Goal: Task Accomplishment & Management: Complete application form

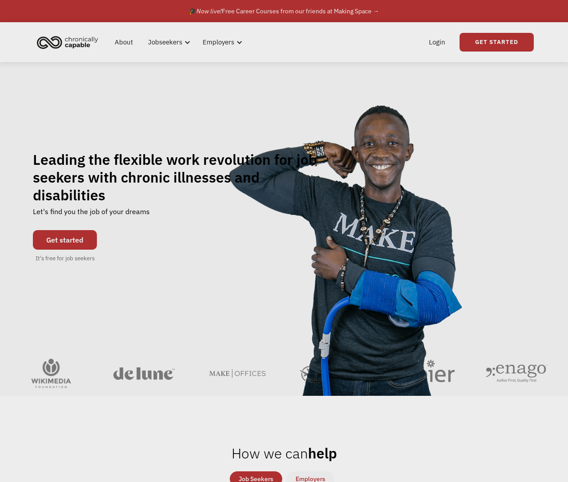
click at [70, 230] on link "Get started" at bounding box center [65, 240] width 64 height 20
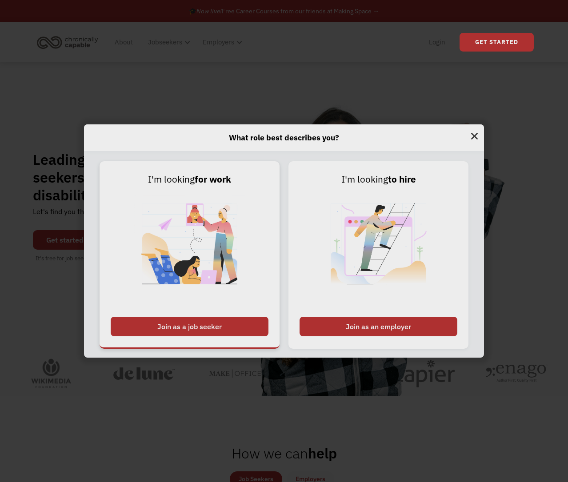
click at [242, 323] on div "Join as a job seeker" at bounding box center [190, 327] width 158 height 20
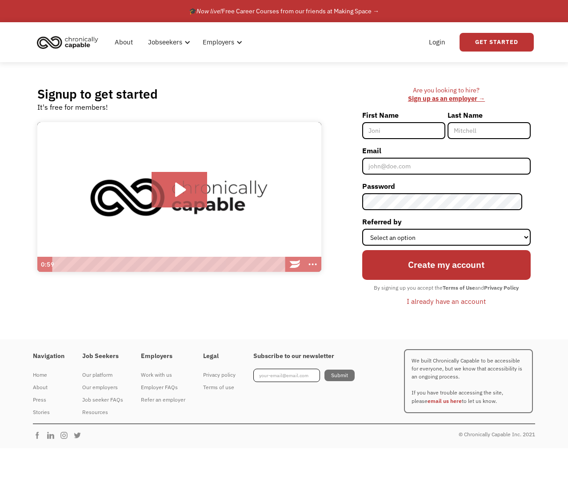
click at [418, 131] on input "First Name" at bounding box center [403, 130] width 83 height 17
type input "Annika"
type input "Godfrey"
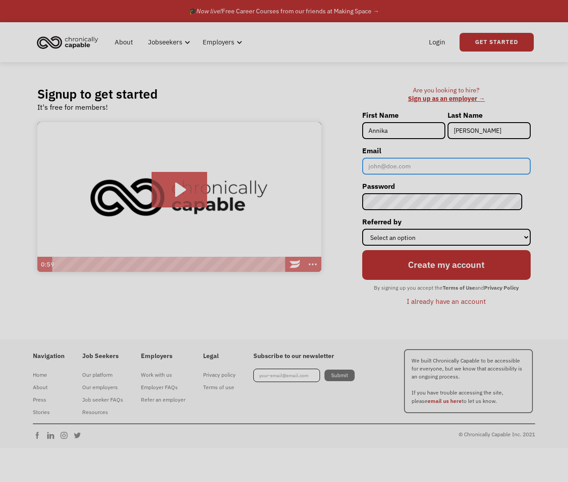
click at [432, 163] on input "Email" at bounding box center [446, 166] width 168 height 17
type input "[EMAIL_ADDRESS][DOMAIN_NAME]"
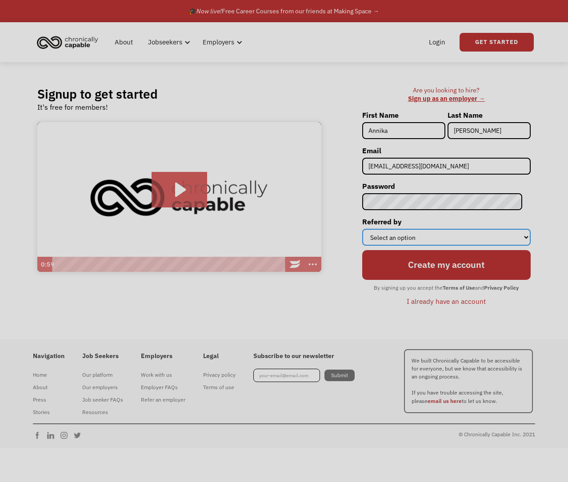
click at [407, 233] on select "Select an option Instagram Facebook Twitter Search Engine News Article Word of …" at bounding box center [446, 237] width 168 height 17
select select "Search Engine"
click at [370, 229] on select "Select an option Instagram Facebook Twitter Search Engine News Article Word of …" at bounding box center [446, 237] width 168 height 17
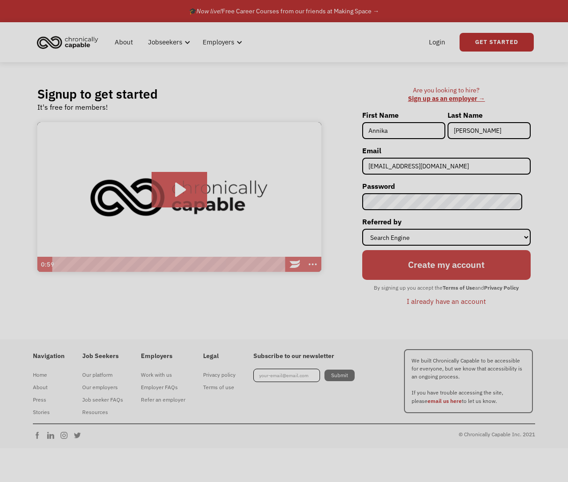
click at [455, 268] on input "Create my account" at bounding box center [446, 265] width 168 height 30
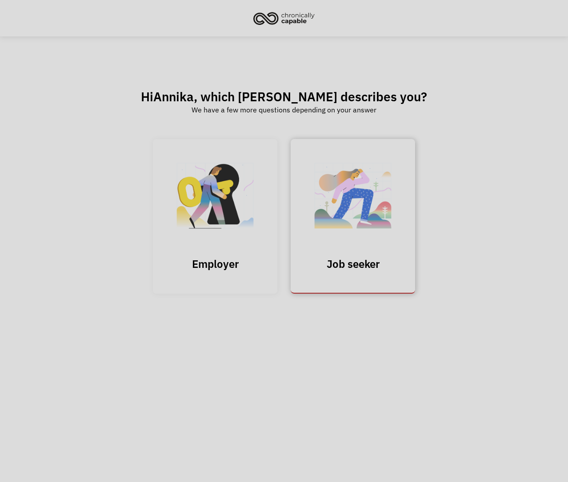
click at [351, 214] on img at bounding box center [352, 200] width 89 height 87
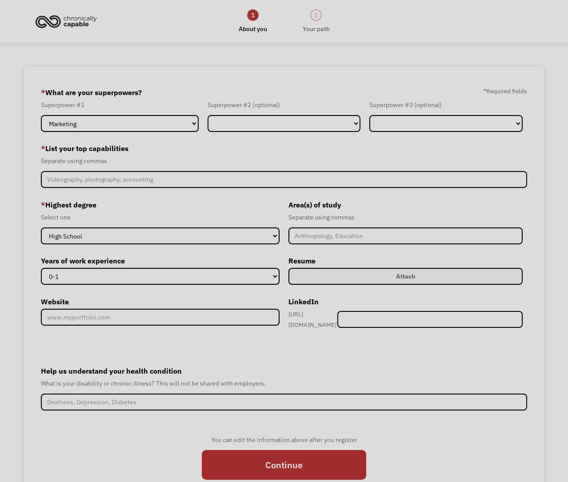
click at [132, 113] on div "Superpower #1 Marketing Human Resources Finance Technology Operations Sales Ind…" at bounding box center [122, 116] width 162 height 32
click at [136, 121] on select "Marketing Human Resources Finance Technology Operations Sales Industrial & Manu…" at bounding box center [119, 123] width 157 height 17
select select "Design"
click at [41, 115] on select "Marketing Human Resources Finance Technology Operations Sales Industrial & Manu…" at bounding box center [119, 123] width 157 height 17
click at [268, 120] on select "Marketing Human Resources Finance Technology Operations Sales Industrial & Manu…" at bounding box center [283, 123] width 153 height 17
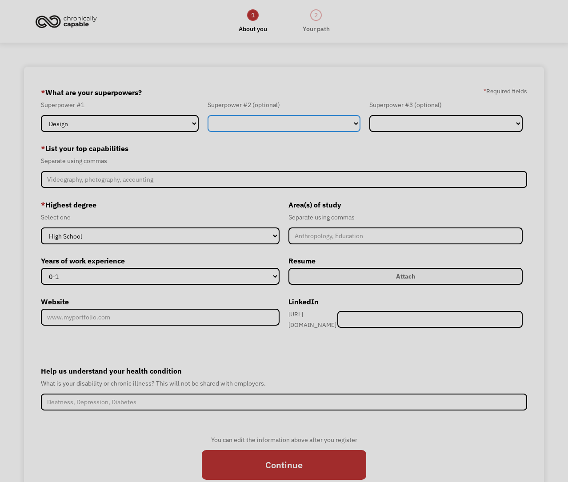
select select "Customer Service"
click at [207, 115] on select "Marketing Human Resources Finance Technology Operations Sales Industrial & Manu…" at bounding box center [283, 123] width 153 height 17
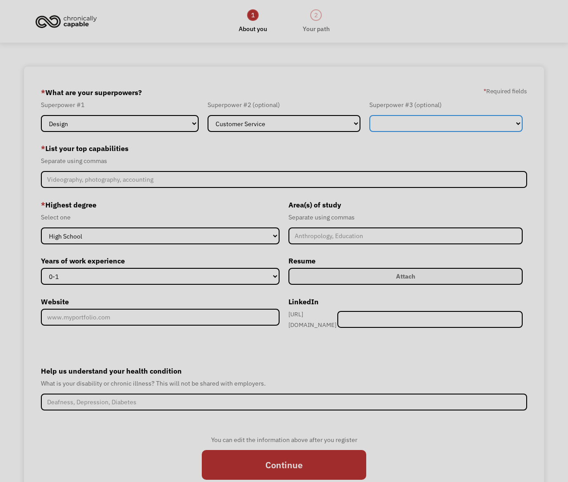
click at [422, 129] on select "Marketing Human Resources Finance Technology Operations Sales Industrial & Manu…" at bounding box center [445, 123] width 153 height 17
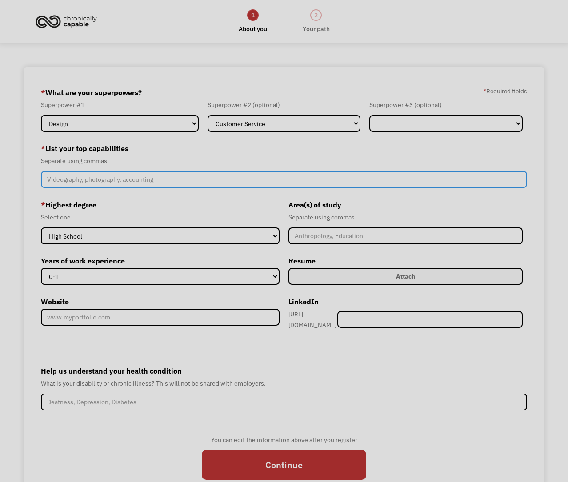
click at [155, 179] on input "Member-Create-Step1" at bounding box center [284, 179] width 486 height 17
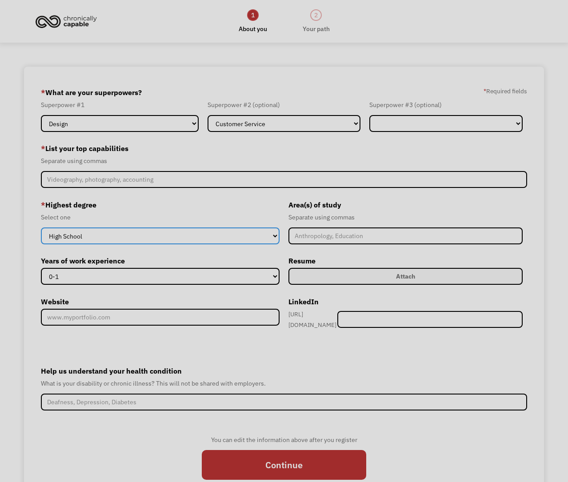
click at [177, 236] on select "High School Associates Bachelors Master's PhD" at bounding box center [160, 235] width 239 height 17
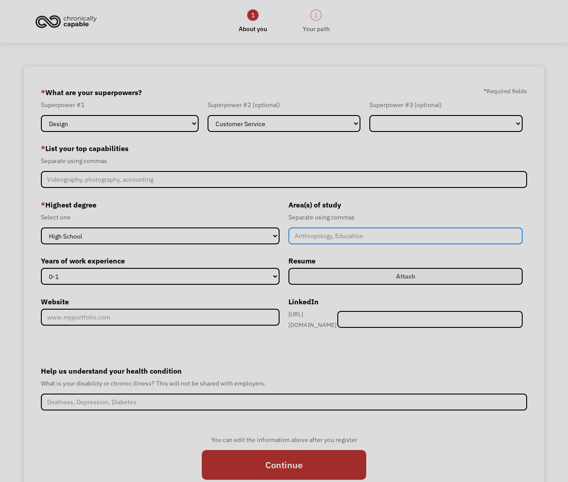
click at [334, 236] on input "Member-Create-Step1" at bounding box center [405, 235] width 234 height 17
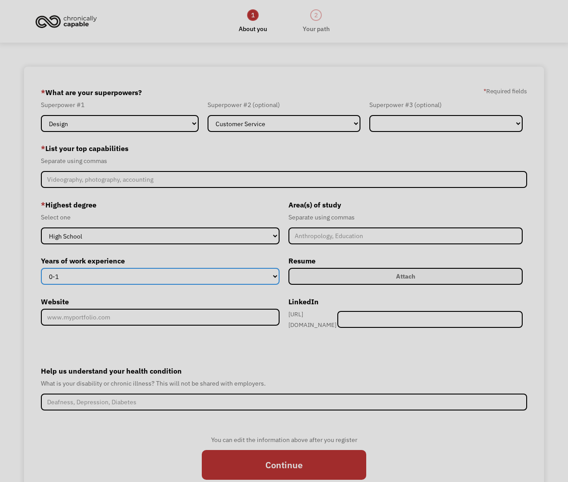
click at [231, 274] on select "0-1 2-4 5-10 11-15 15+" at bounding box center [160, 276] width 239 height 17
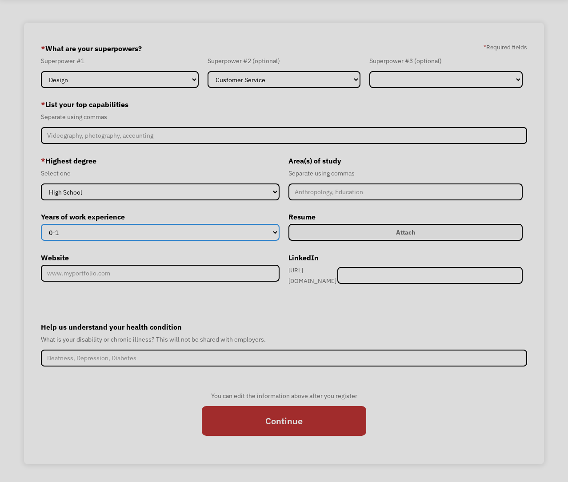
scroll to position [46, 0]
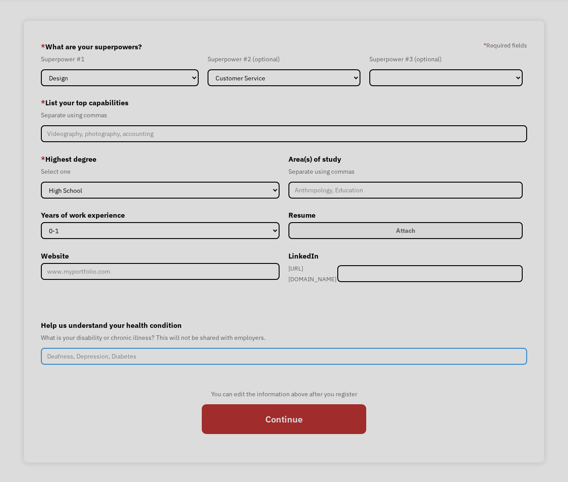
click at [188, 355] on input "Help us understand your health condition" at bounding box center [284, 356] width 486 height 17
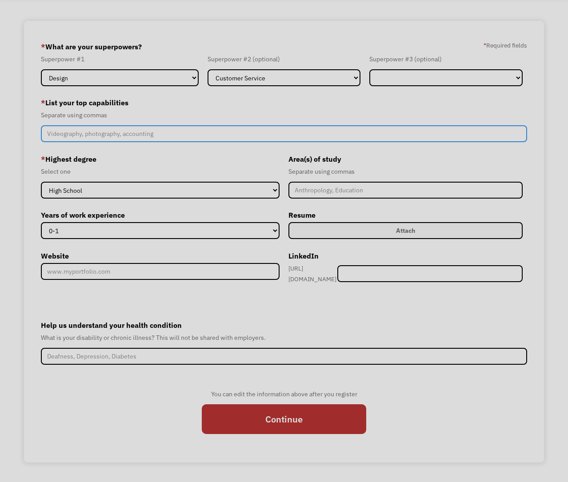
click at [160, 138] on input "Member-Create-Step1" at bounding box center [284, 133] width 486 height 17
type input "Drawing, writing, creativity"
click at [202, 404] on input "Continue" at bounding box center [284, 419] width 164 height 30
type input "Please wait..."
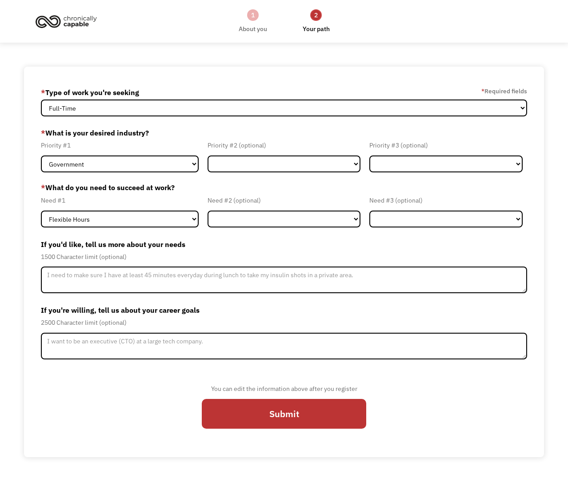
click at [382, 237] on label "If you'd like, tell us more about your needs" at bounding box center [284, 244] width 486 height 14
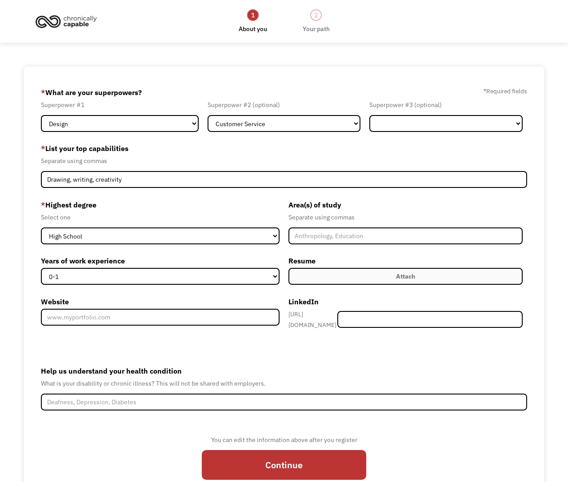
select select "Design"
select select "Customer Service"
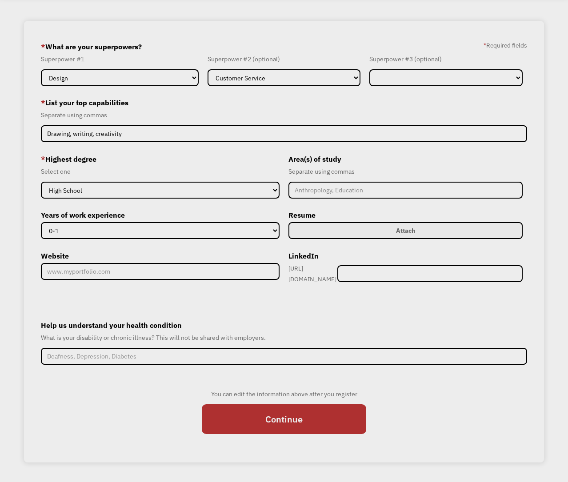
click at [363, 223] on label "Attach" at bounding box center [405, 230] width 234 height 17
click at [367, 227] on label "Attach" at bounding box center [405, 230] width 234 height 17
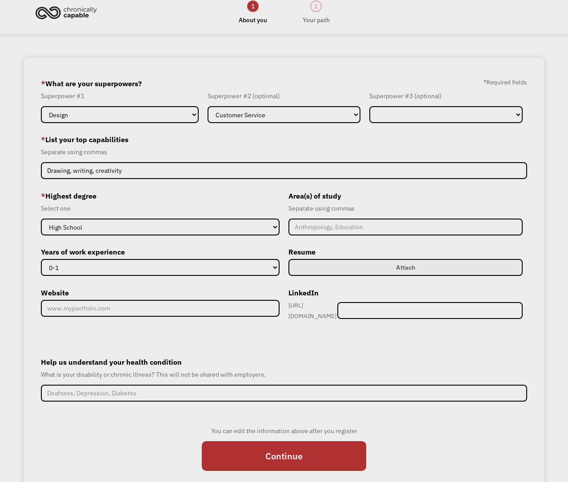
scroll to position [9, 0]
click at [411, 264] on div "Attach" at bounding box center [405, 267] width 19 height 11
click at [419, 260] on label "Attach" at bounding box center [405, 267] width 234 height 17
click at [415, 267] on label "Attach" at bounding box center [405, 267] width 234 height 17
click at [434, 268] on label "Attach" at bounding box center [405, 267] width 234 height 17
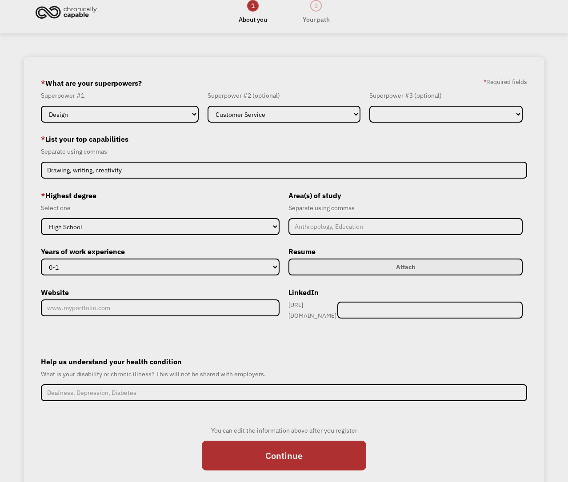
click at [406, 266] on div "Attach" at bounding box center [405, 267] width 19 height 11
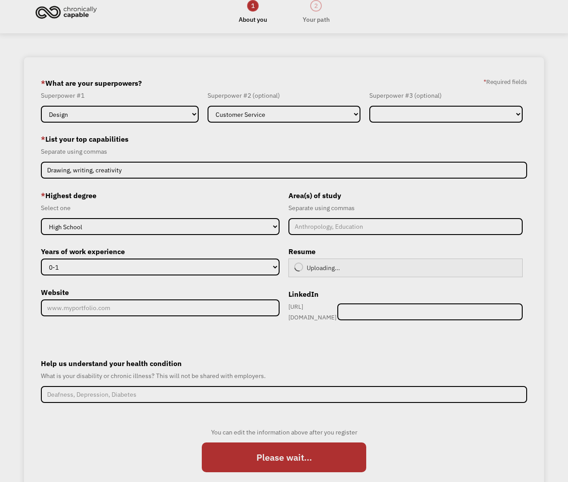
type input "Continue"
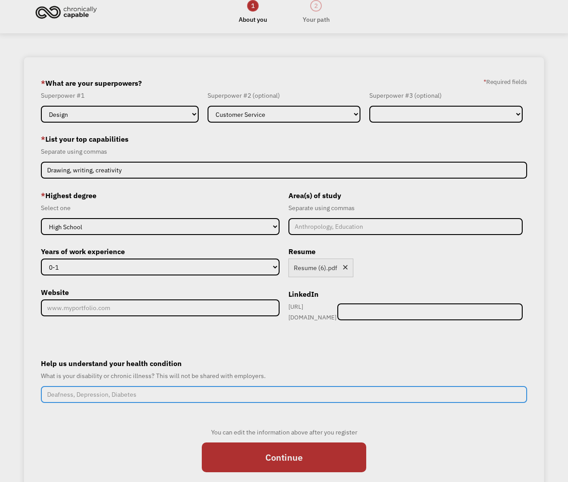
click at [308, 390] on input "Help us understand your health condition" at bounding box center [284, 394] width 486 height 17
type input "POTS, migraines, still in school"
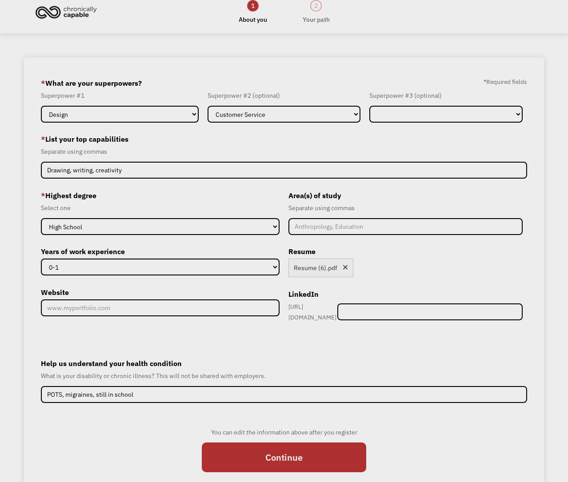
click at [345, 270] on div "Remove file" at bounding box center [345, 268] width 7 height 9
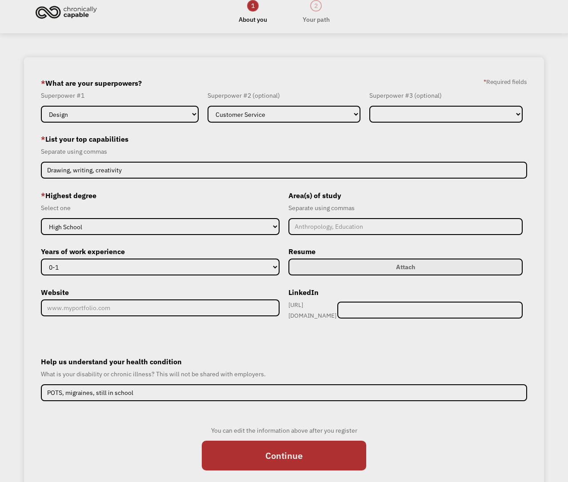
click at [414, 274] on label "Attach" at bounding box center [405, 267] width 234 height 17
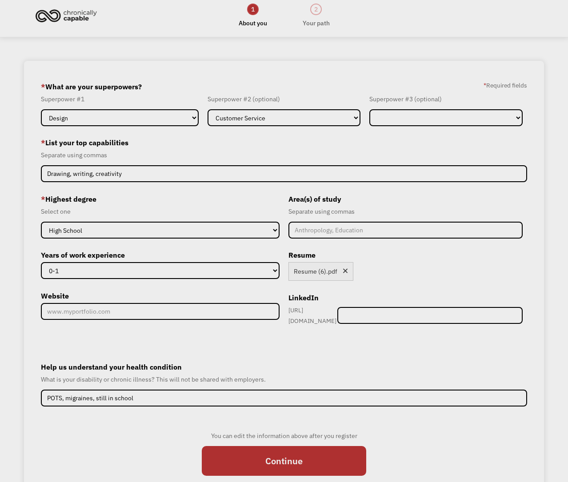
scroll to position [0, 0]
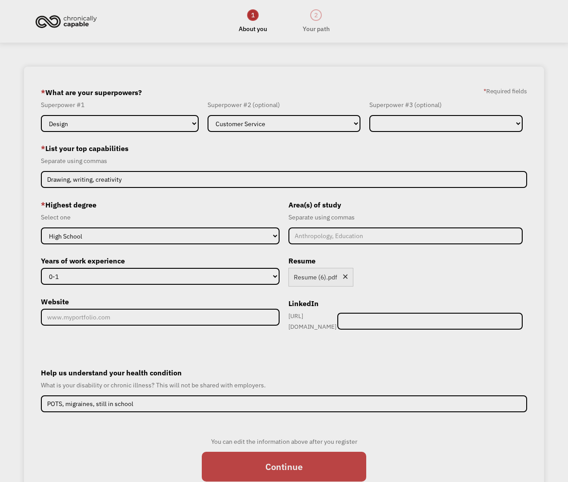
click at [307, 466] on input "Continue" at bounding box center [284, 467] width 164 height 30
type input "Please wait..."
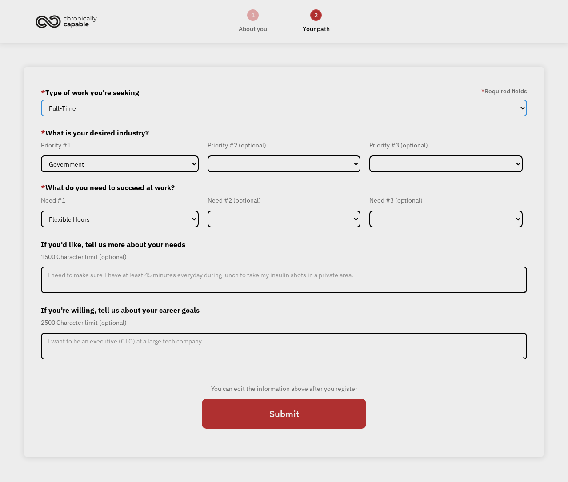
click at [135, 107] on select "Full-Time Part-Time Both Full-Time and Part-Time" at bounding box center [284, 108] width 486 height 17
select select "part-time"
click at [41, 100] on select "Full-Time Part-Time Both Full-Time and Part-Time" at bounding box center [284, 108] width 486 height 17
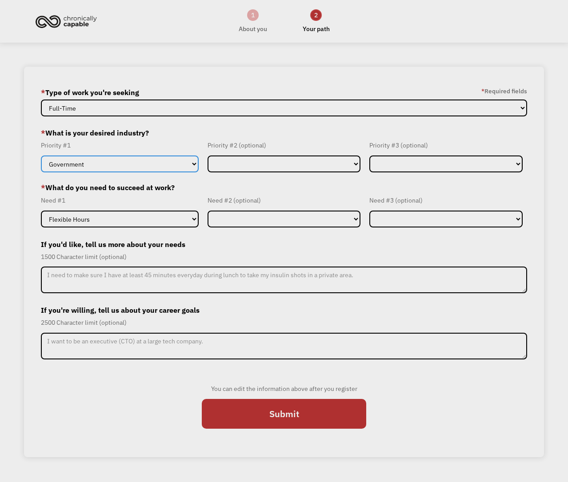
click at [135, 167] on select "Government Finance & Insurance Health & Social Care Tech & Engineering Creative…" at bounding box center [119, 163] width 157 height 17
select select "Creative & Design"
click at [41, 155] on select "Government Finance & Insurance Health & Social Care Tech & Engineering Creative…" at bounding box center [119, 163] width 157 height 17
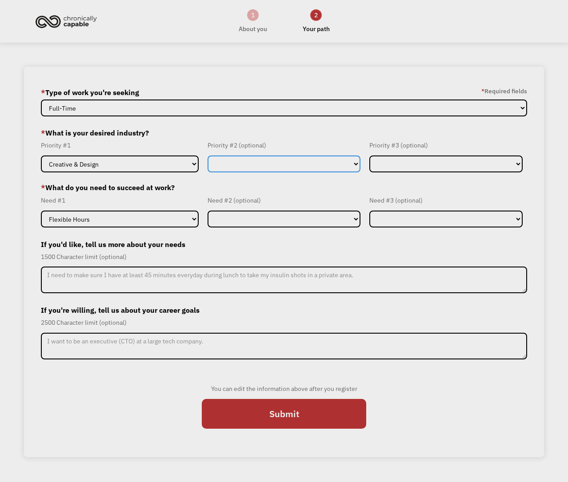
click at [294, 164] on select "Government Finance & Insurance Health & Social Care Tech & Engineering Creative…" at bounding box center [283, 163] width 153 height 17
select select "Education"
click at [207, 155] on select "Government Finance & Insurance Health & Social Care Tech & Engineering Creative…" at bounding box center [283, 163] width 153 height 17
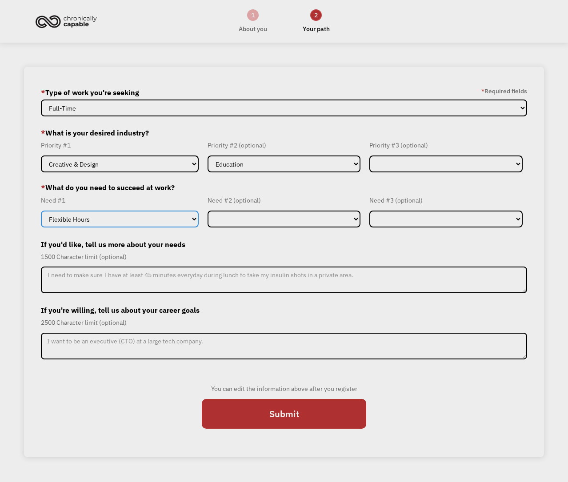
click at [165, 222] on select "Flexible Hours Remote Work Service Animal On-site Accommodations Visual Support…" at bounding box center [119, 219] width 157 height 17
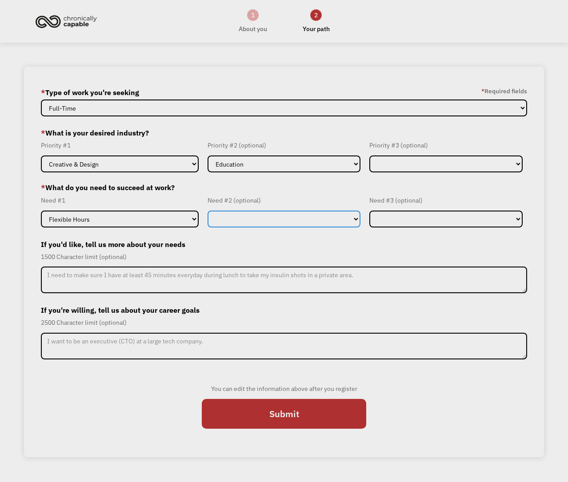
click at [286, 225] on select "Flexible Hours Remote Work Service Animal On-site Accommodations Visual Support…" at bounding box center [283, 219] width 153 height 17
select select "Remote Work"
click at [207, 211] on select "Flexible Hours Remote Work Service Animal On-site Accommodations Visual Support…" at bounding box center [283, 219] width 153 height 17
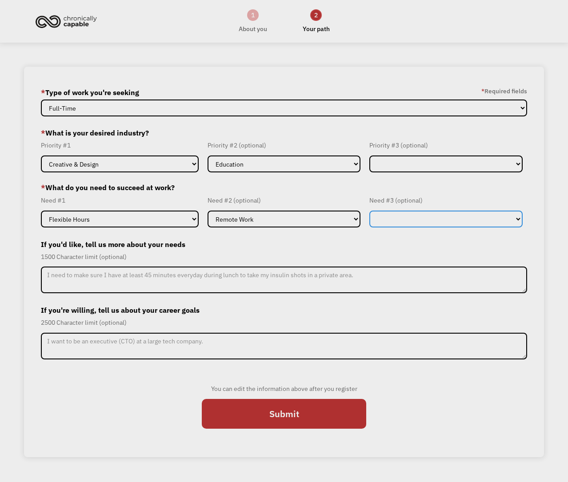
click at [406, 216] on select "Flexible Hours Remote Work Service Animal On-site Accommodations Visual Support…" at bounding box center [445, 219] width 153 height 17
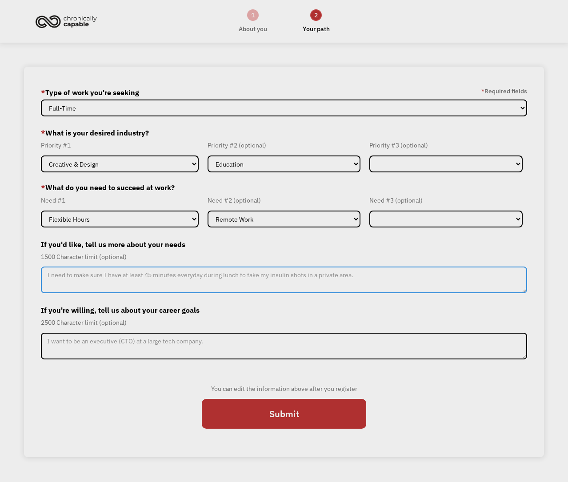
click at [309, 274] on textarea "Member-Update-Form-Step2" at bounding box center [284, 280] width 486 height 27
type textarea "I need to be able to sit down while i work. I am also in school so i have very …"
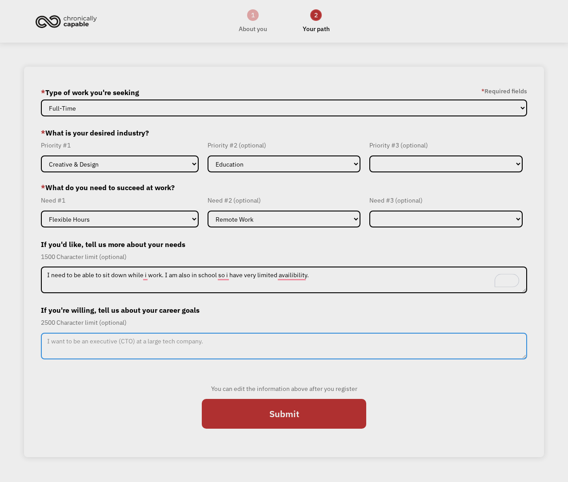
click at [339, 339] on textarea "Member-Update-Form-Step2" at bounding box center [284, 346] width 486 height 27
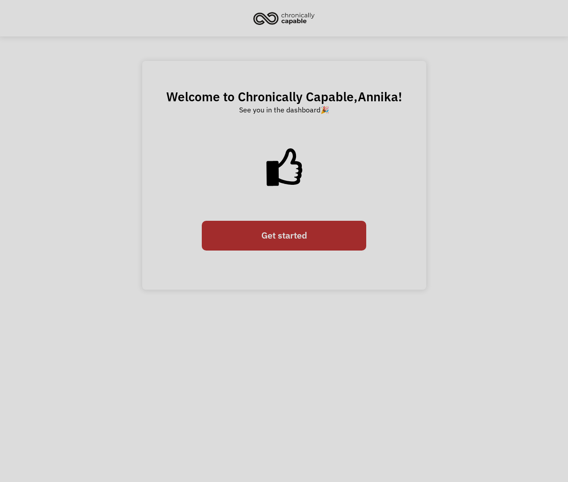
click at [302, 231] on link "Get started" at bounding box center [284, 236] width 164 height 30
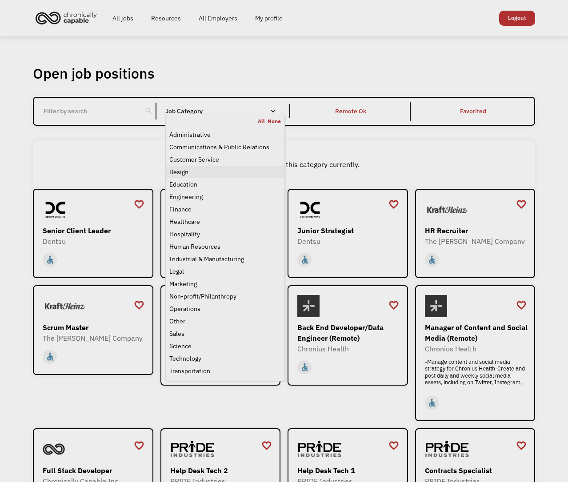
click at [199, 172] on div "Design" at bounding box center [225, 172] width 112 height 11
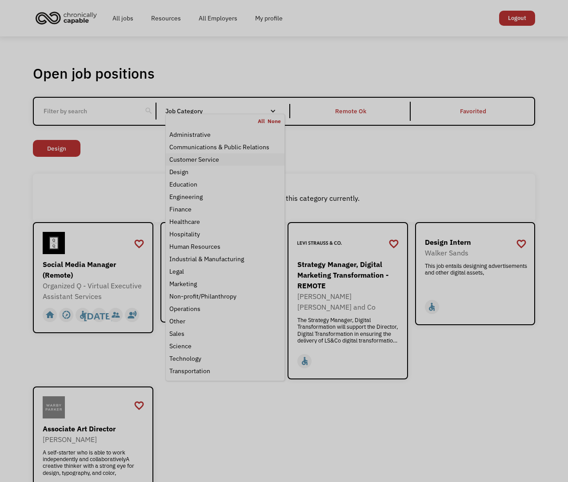
click at [215, 162] on div "Customer Service" at bounding box center [194, 159] width 50 height 11
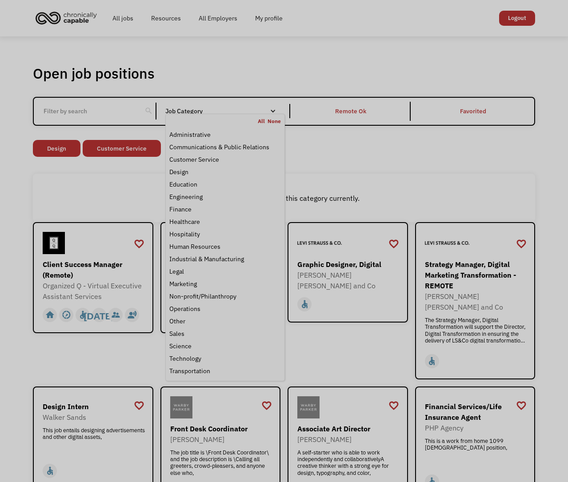
click at [389, 177] on div "There aren't any jobs in this category currently." at bounding box center [284, 198] width 502 height 48
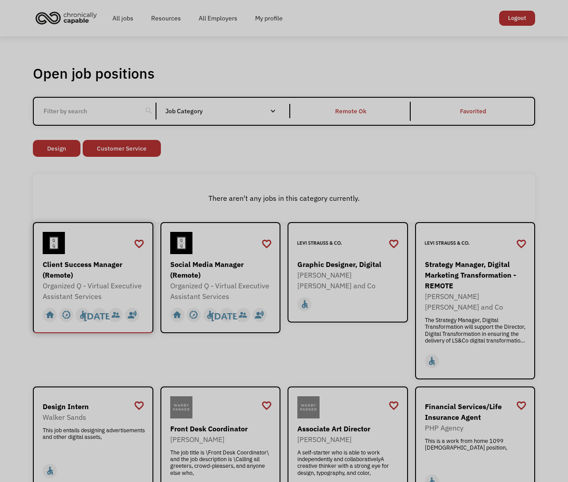
click at [102, 280] on div "Organized Q - Virtual Executive Assistant Services" at bounding box center [94, 290] width 103 height 21
click at [262, 18] on link "My profile" at bounding box center [268, 18] width 45 height 28
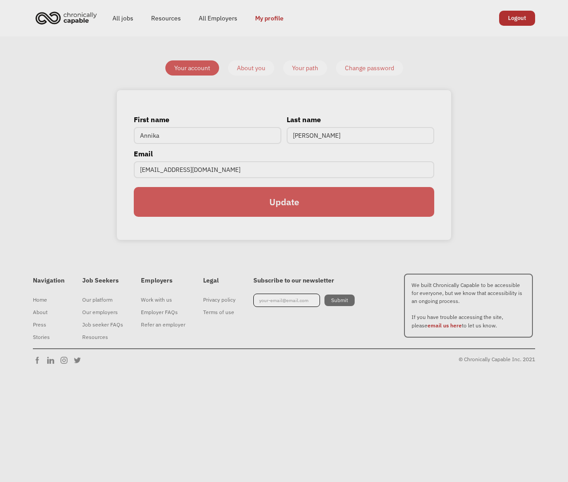
click at [309, 193] on input "Update" at bounding box center [284, 202] width 300 height 30
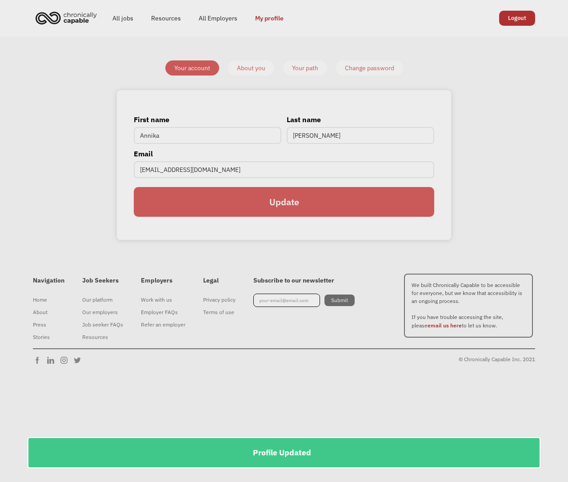
click at [251, 65] on div "About you" at bounding box center [251, 68] width 28 height 11
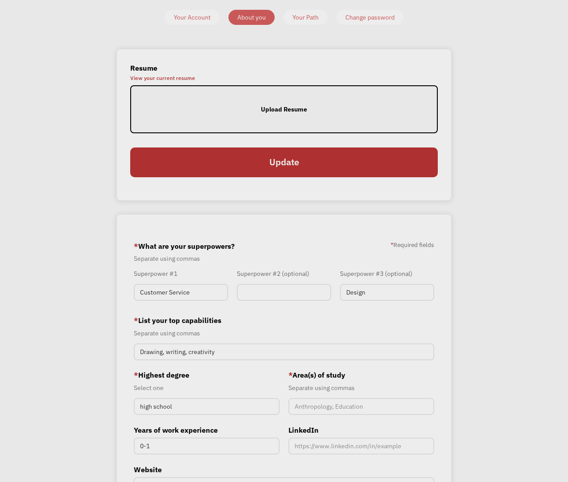
scroll to position [223, 0]
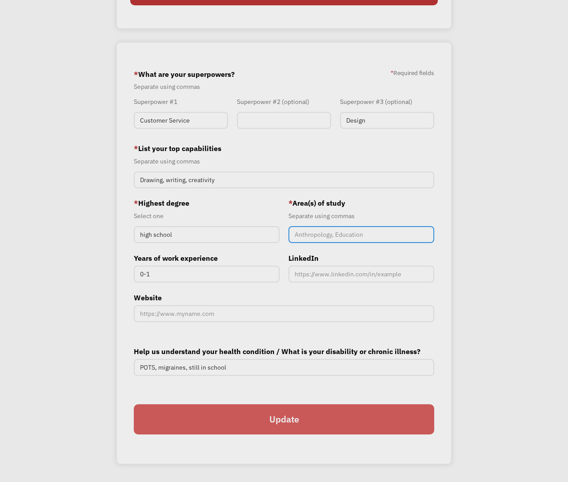
click at [360, 235] on input "Member-You-Update" at bounding box center [361, 234] width 146 height 17
click at [246, 208] on div "* Highest degree Select one high school" at bounding box center [207, 220] width 146 height 45
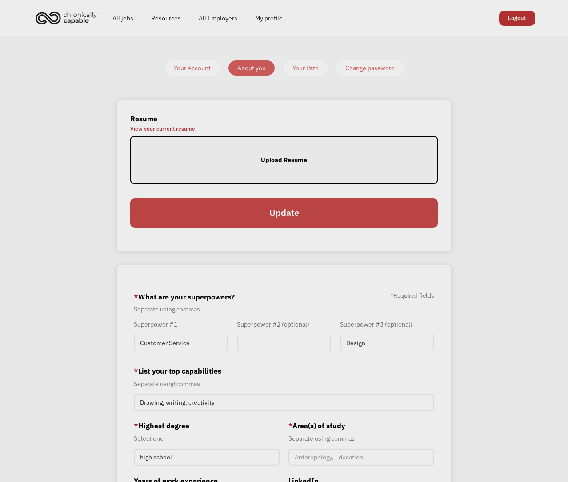
click at [319, 200] on input "Update" at bounding box center [283, 213] width 307 height 30
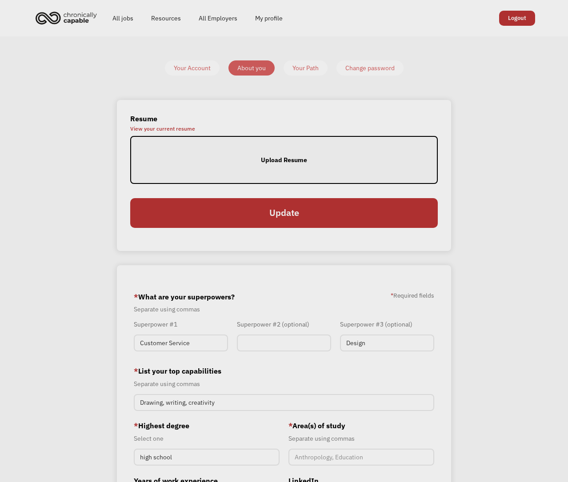
click at [307, 172] on label "Upload Resume" at bounding box center [283, 160] width 307 height 48
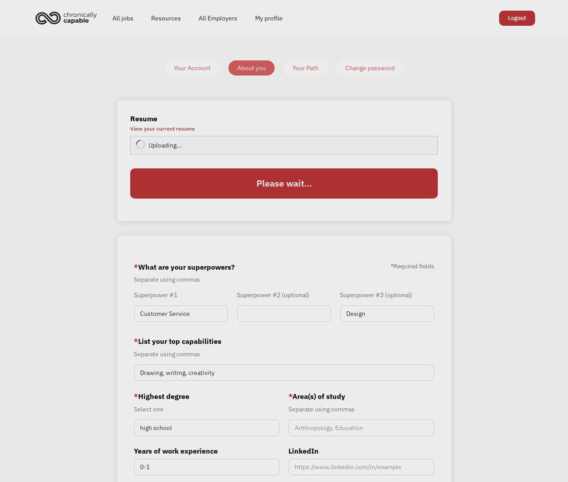
type input "Update"
click at [305, 67] on div "Your Path" at bounding box center [305, 68] width 26 height 11
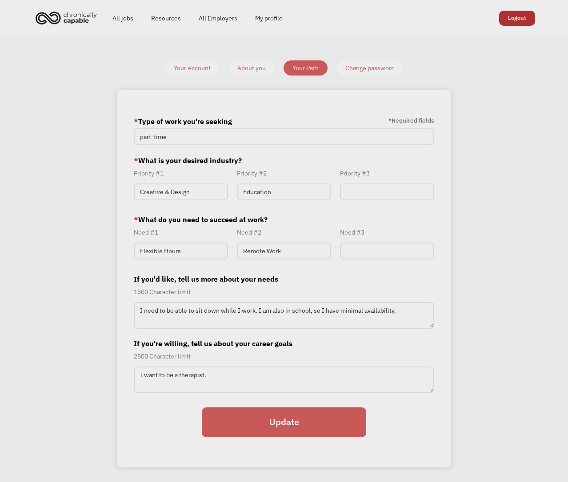
click at [364, 66] on div "Change password" at bounding box center [369, 68] width 49 height 11
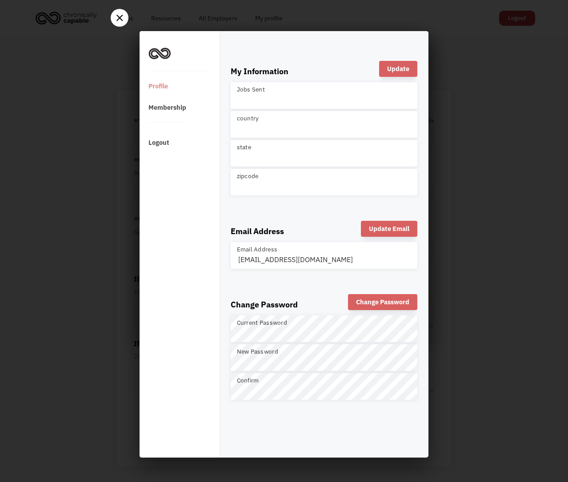
click at [124, 22] on div at bounding box center [120, 19] width 18 height 8
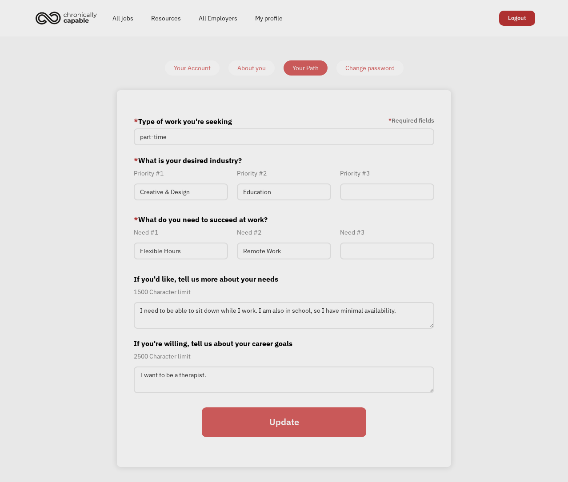
click at [311, 428] on input "Update" at bounding box center [284, 422] width 164 height 30
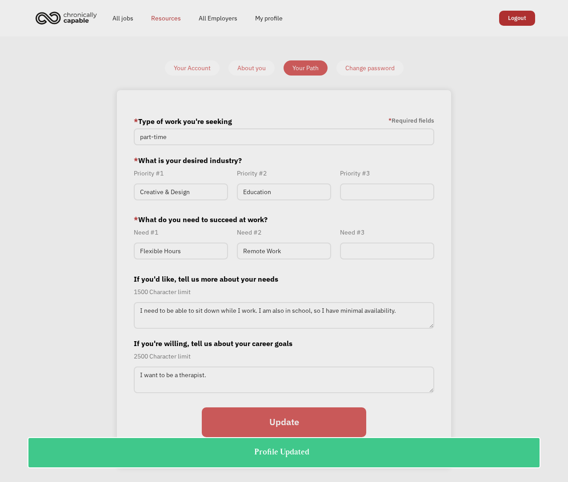
click at [163, 14] on link "Resources" at bounding box center [166, 18] width 48 height 28
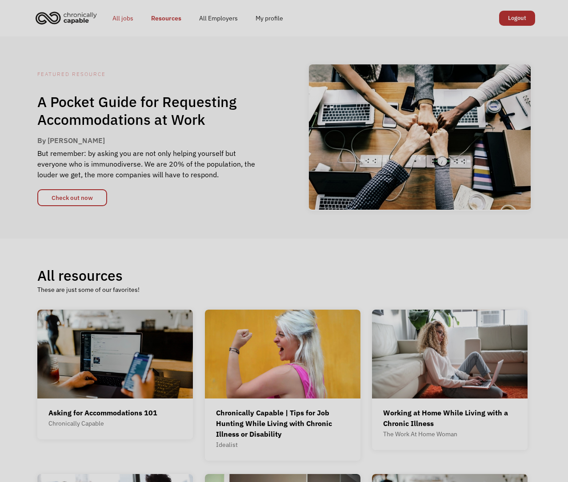
click at [124, 19] on link "All jobs" at bounding box center [123, 18] width 39 height 28
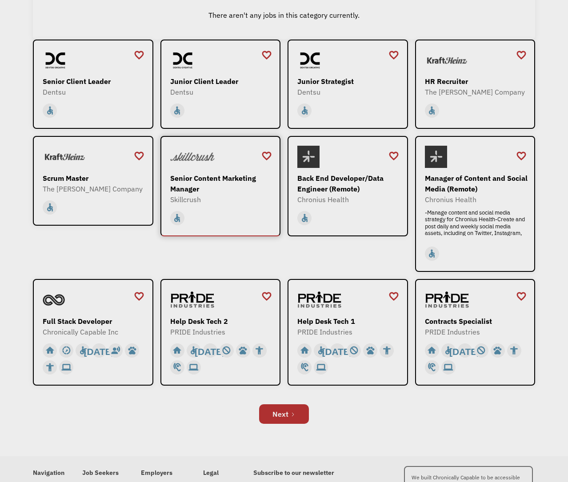
scroll to position [149, 0]
click at [289, 410] on link "Next" at bounding box center [284, 415] width 50 height 20
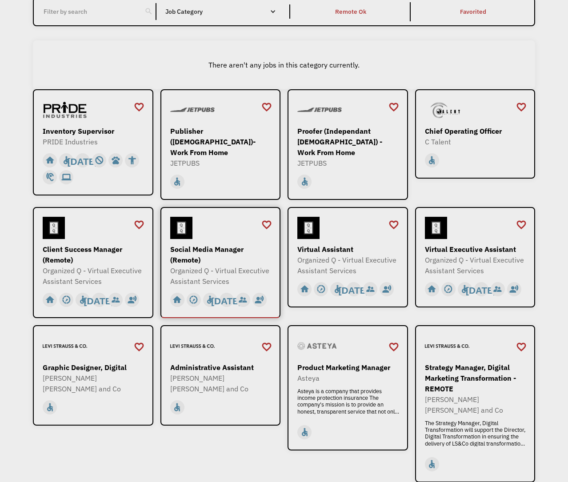
scroll to position [99, 0]
click at [220, 244] on div "Social Media Manager (Remote)" at bounding box center [221, 254] width 103 height 21
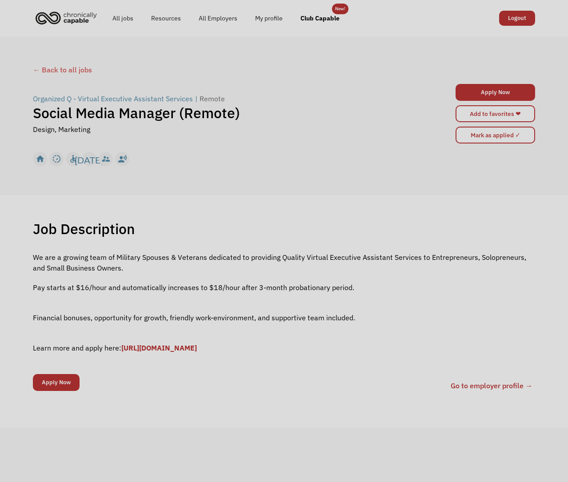
click at [229, 343] on p "‍ Learn more and apply here: [URL][DOMAIN_NAME]" at bounding box center [284, 342] width 502 height 21
click at [197, 345] on link "[URL][DOMAIN_NAME]" at bounding box center [159, 347] width 76 height 9
click at [65, 74] on div "← Back to all jobs" at bounding box center [284, 69] width 502 height 11
